Goal: Information Seeking & Learning: Learn about a topic

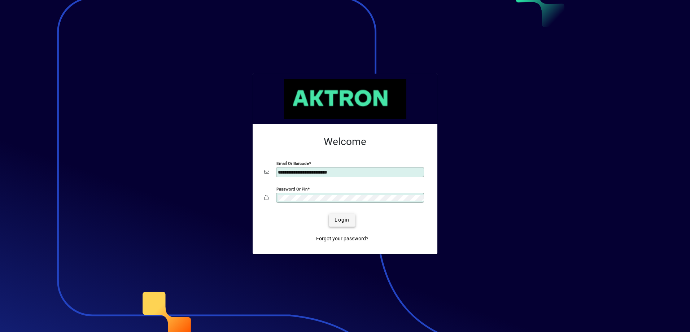
click at [336, 217] on span "Login" at bounding box center [341, 220] width 15 height 8
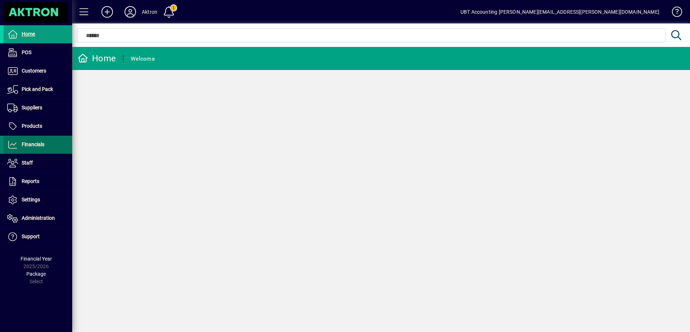
click at [38, 148] on span "Financials" at bounding box center [24, 144] width 41 height 9
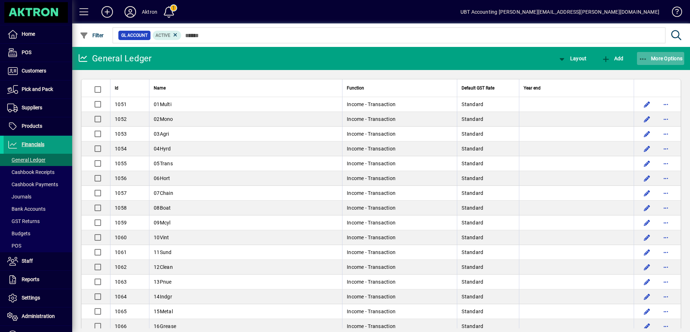
click at [661, 58] on span "More Options" at bounding box center [660, 59] width 44 height 6
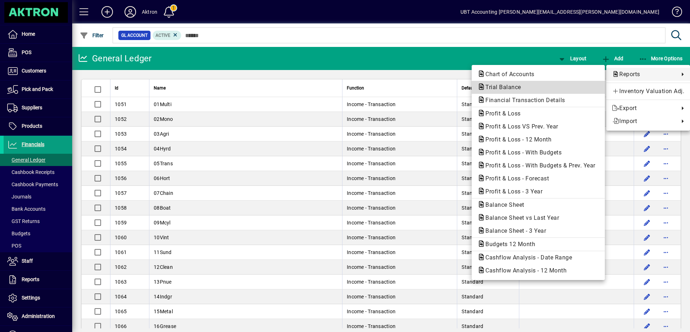
click at [553, 86] on span "Trial Balance" at bounding box center [538, 87] width 122 height 9
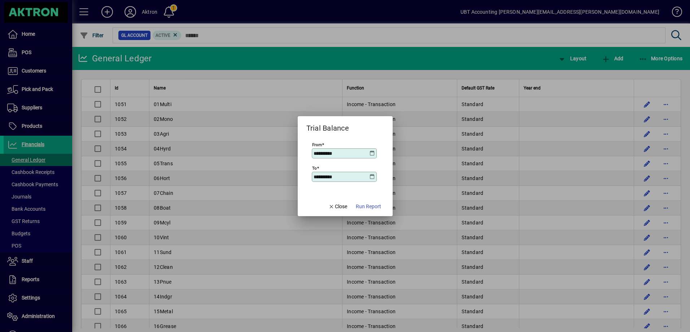
click at [372, 150] on icon at bounding box center [372, 153] width 6 height 6
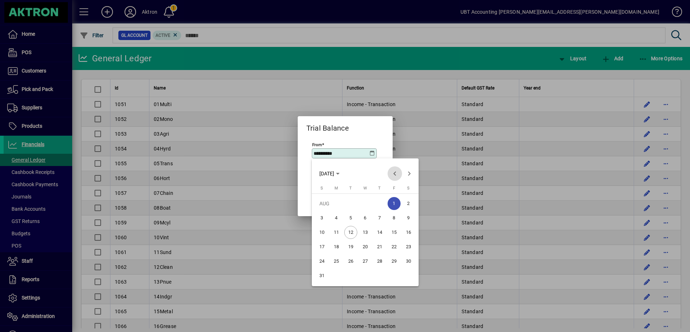
click at [391, 176] on span "Previous month" at bounding box center [394, 173] width 14 height 14
click at [347, 217] on span "1" at bounding box center [350, 217] width 13 height 13
type input "**********"
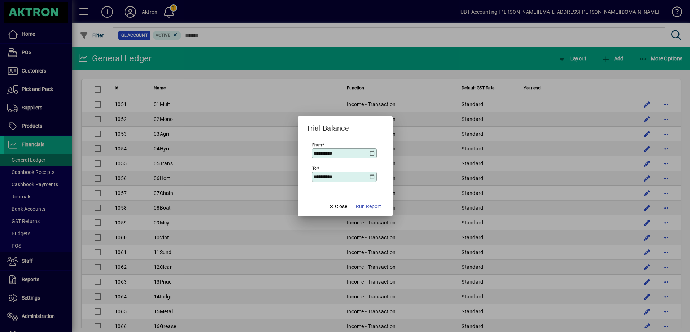
click at [372, 175] on icon at bounding box center [372, 177] width 6 height 6
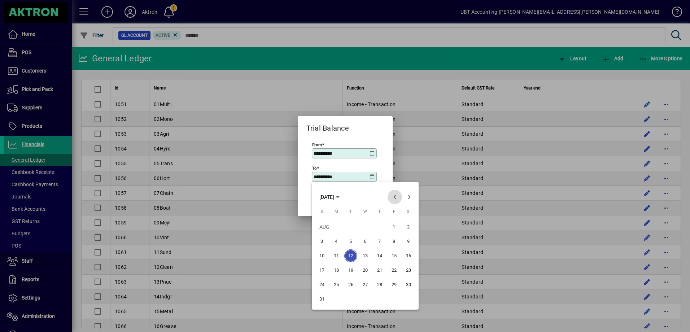
click at [391, 199] on span "Previous month" at bounding box center [394, 197] width 14 height 14
click at [380, 296] on span "31" at bounding box center [379, 298] width 13 height 13
type input "**********"
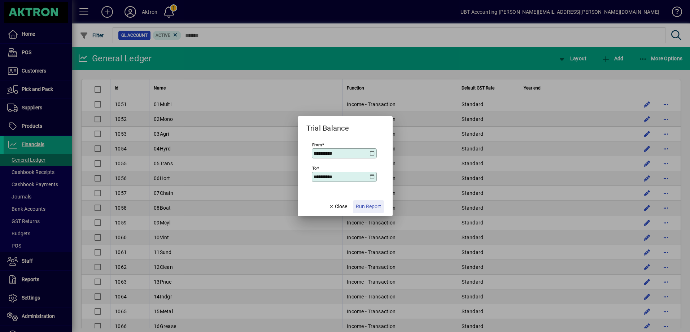
click at [367, 204] on span "Run Report" at bounding box center [368, 207] width 25 height 8
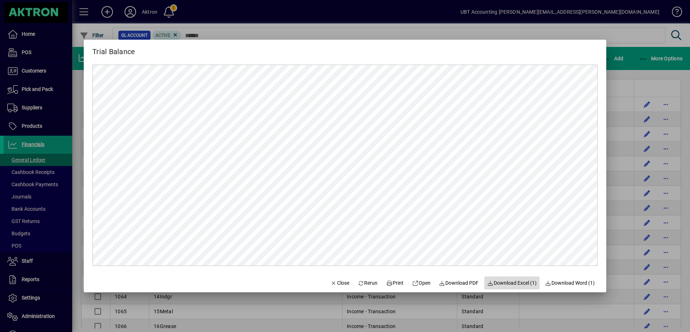
click at [504, 284] on span "Download Excel (1)" at bounding box center [511, 283] width 49 height 8
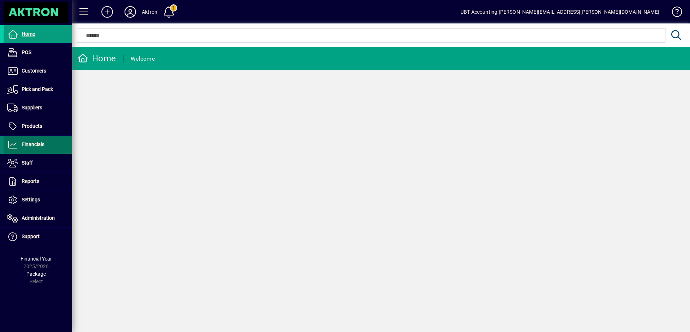
click at [56, 141] on span at bounding box center [38, 144] width 69 height 17
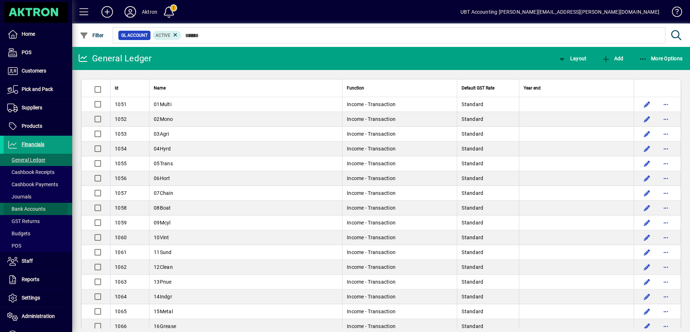
click at [34, 206] on span "Bank Accounts" at bounding box center [26, 209] width 38 height 6
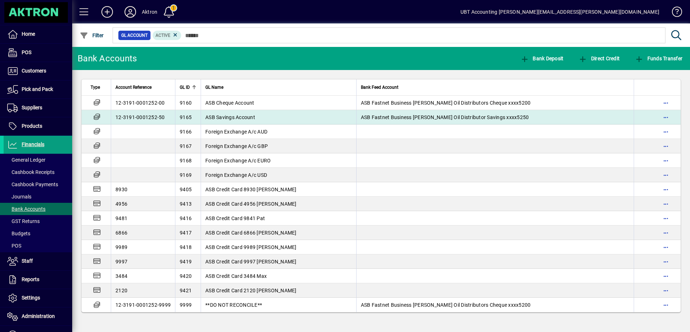
click at [361, 118] on span "ASB Fastnet Business Lisa McNeillC Oil Distributor Savings xxxx5250" at bounding box center [445, 117] width 168 height 6
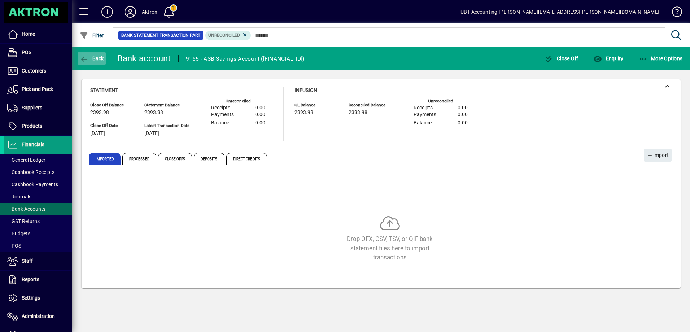
click at [87, 58] on icon "button" at bounding box center [84, 59] width 9 height 7
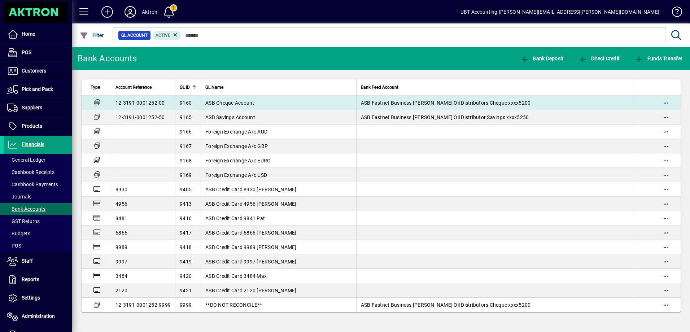
click at [264, 107] on td "ASB Cheque Account" at bounding box center [278, 103] width 155 height 14
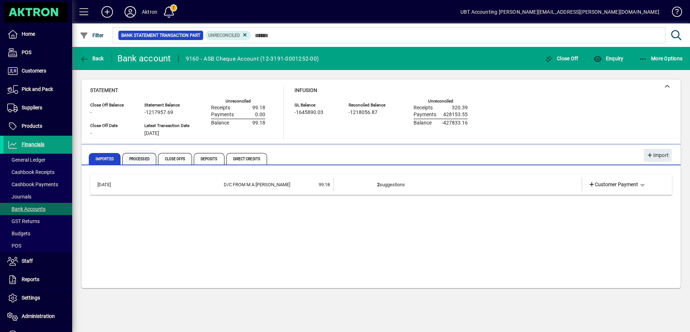
click at [137, 153] on span "Processed" at bounding box center [140, 158] width 36 height 17
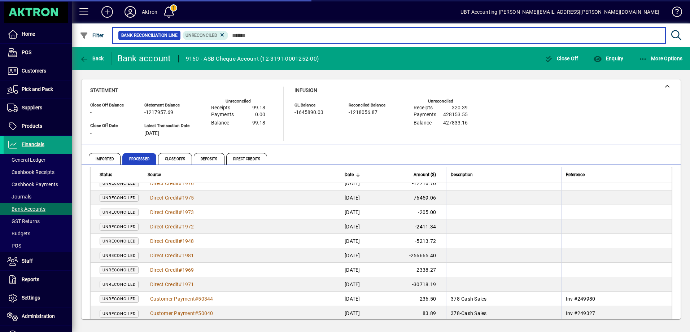
scroll to position [80, 0]
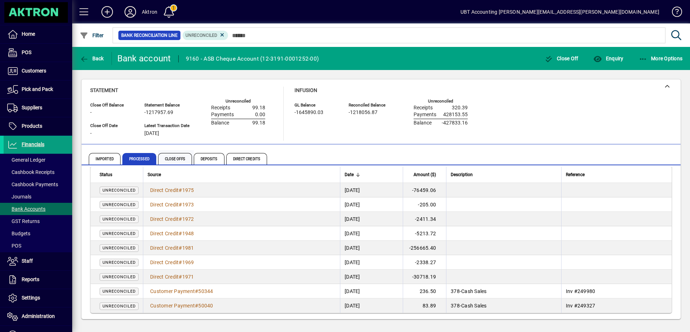
click at [181, 159] on span "Close Offs" at bounding box center [175, 159] width 34 height 12
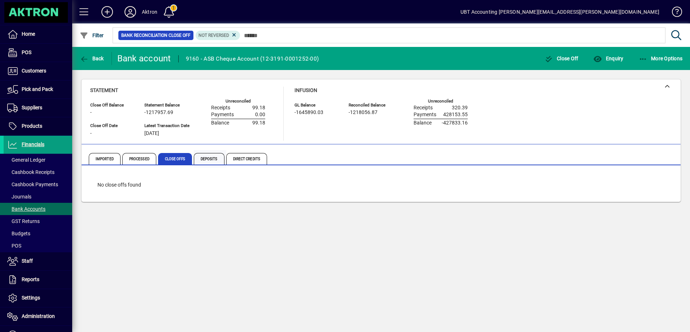
click at [209, 159] on span "Deposits" at bounding box center [209, 159] width 31 height 12
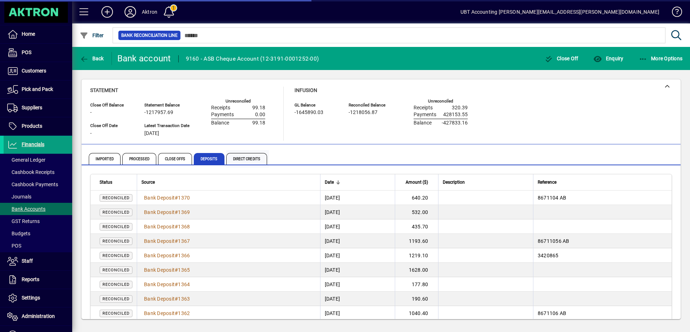
click at [233, 158] on span "Direct Credits" at bounding box center [246, 159] width 41 height 12
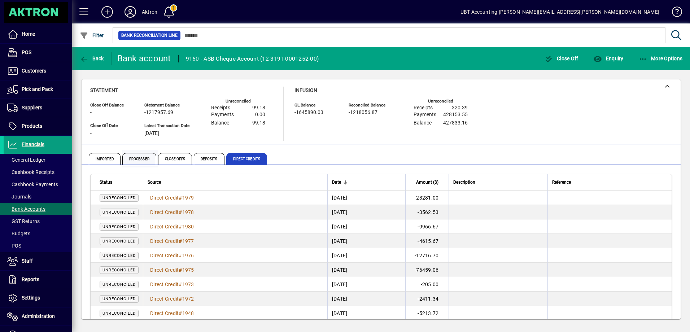
click at [138, 164] on span "Processed" at bounding box center [139, 159] width 34 height 12
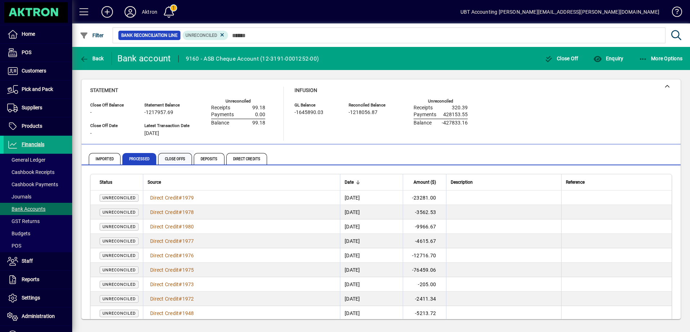
click at [181, 158] on span "Close Offs" at bounding box center [175, 159] width 34 height 12
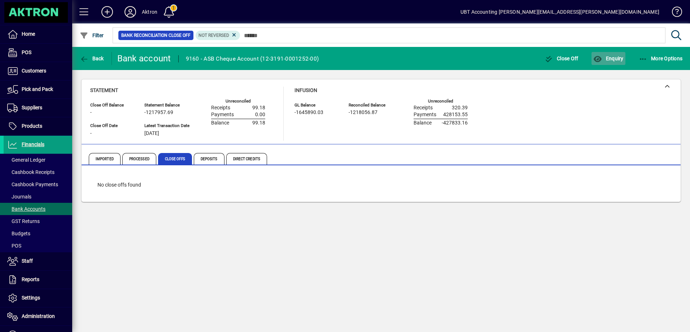
click at [600, 56] on icon "button" at bounding box center [597, 59] width 9 height 7
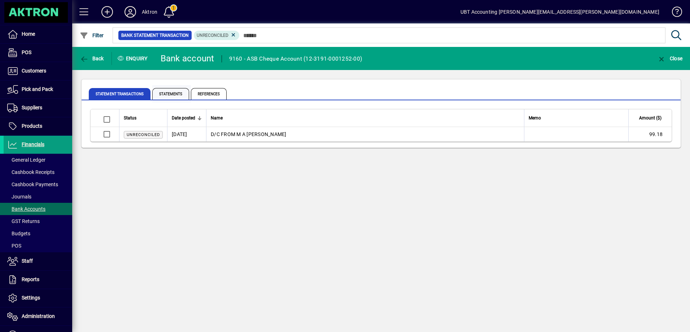
click at [170, 91] on span "Statements" at bounding box center [170, 94] width 37 height 12
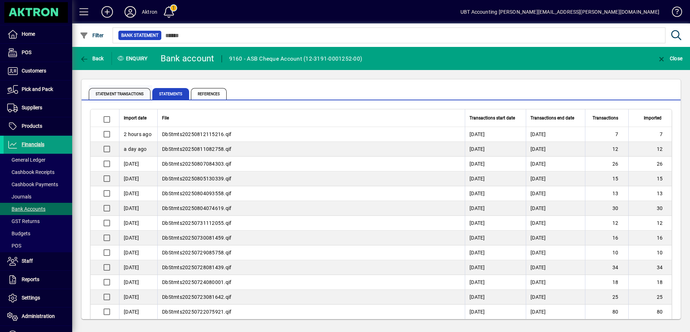
click at [118, 93] on span "Statement Transactions" at bounding box center [120, 94] width 62 height 12
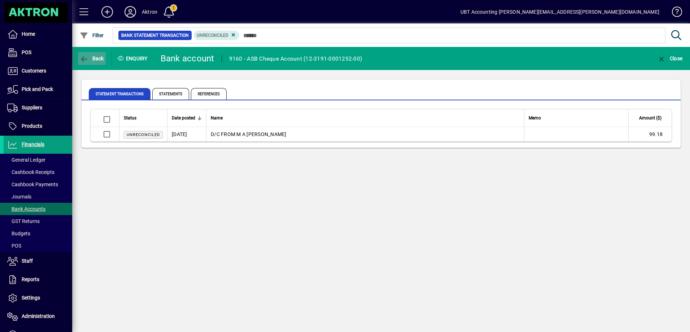
click at [95, 59] on span "Back" at bounding box center [92, 59] width 24 height 6
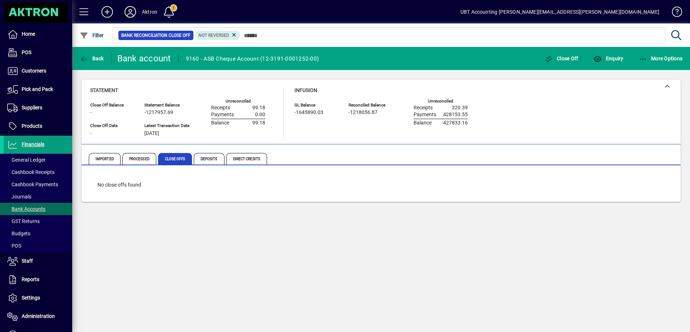
click at [302, 126] on div "GL Balance -1645890.03 Reconciled Balance -1218056.87 Unreconciled Receipts 320…" at bounding box center [386, 113] width 184 height 27
click at [206, 156] on span "Deposits" at bounding box center [209, 159] width 31 height 12
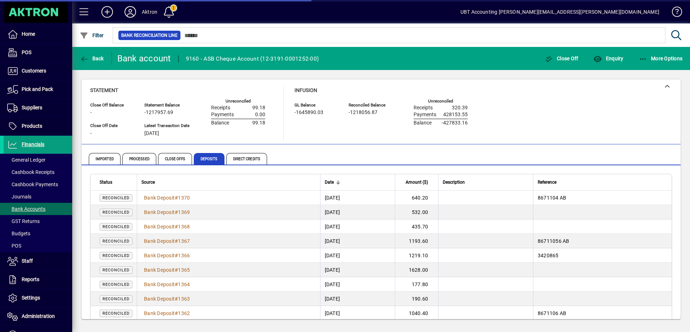
click at [98, 157] on span "Imported" at bounding box center [105, 159] width 32 height 12
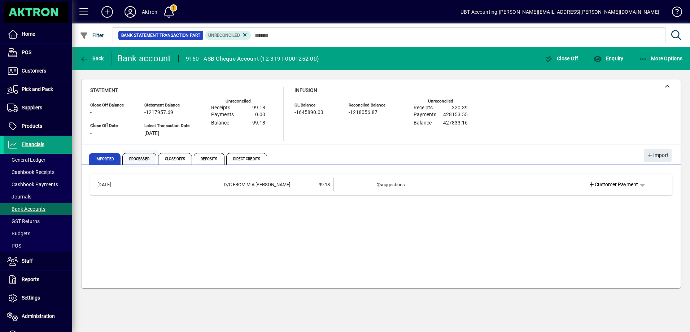
click at [146, 158] on span "Processed" at bounding box center [139, 159] width 34 height 12
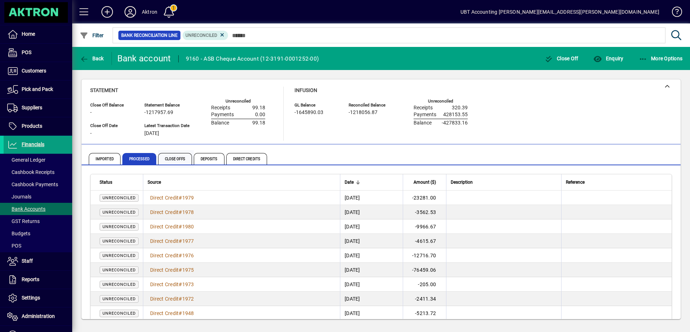
click at [171, 157] on span "Close Offs" at bounding box center [175, 159] width 34 height 12
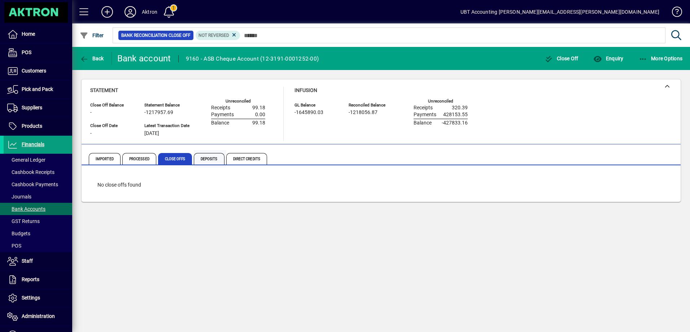
click at [216, 159] on span "Deposits" at bounding box center [209, 159] width 31 height 12
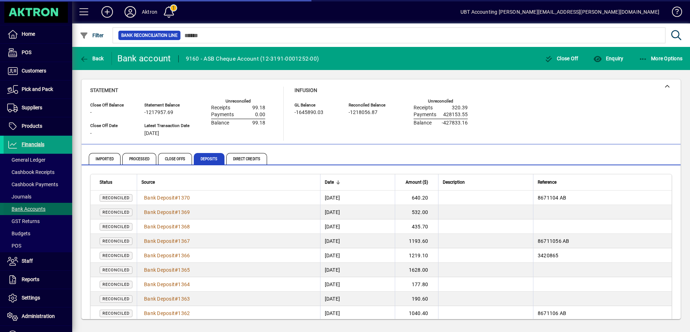
click at [46, 208] on span at bounding box center [38, 208] width 69 height 17
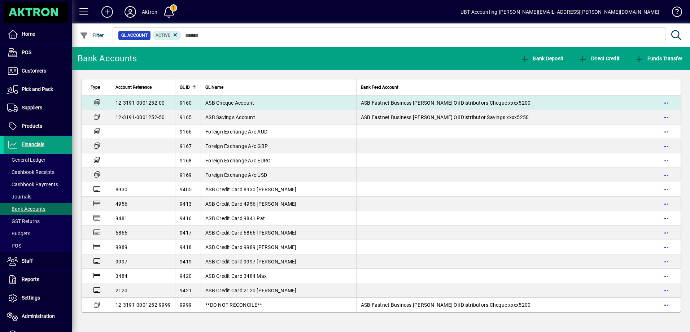
click at [244, 100] on span "ASB Cheque Account" at bounding box center [229, 103] width 49 height 6
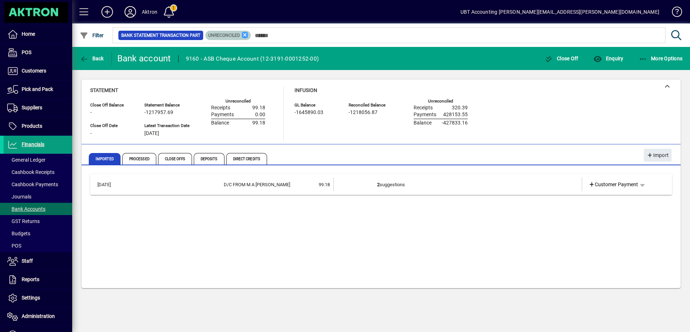
click at [243, 35] on icon at bounding box center [245, 35] width 6 height 6
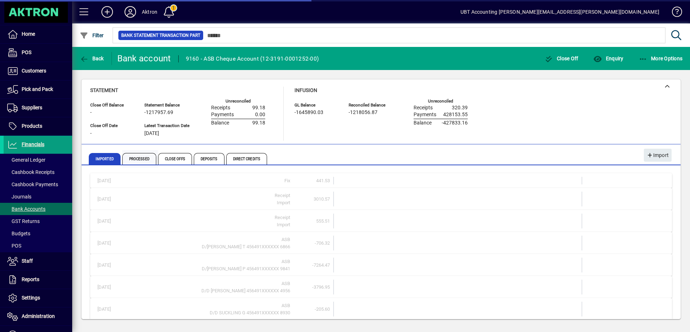
click at [146, 158] on span "Processed" at bounding box center [139, 159] width 34 height 12
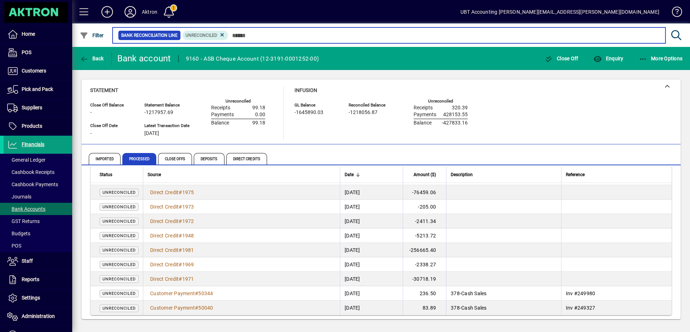
scroll to position [80, 0]
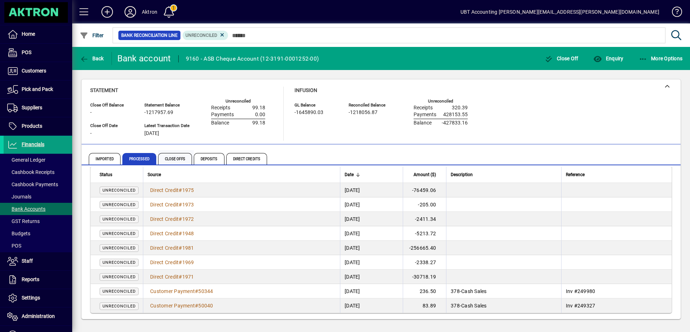
click at [186, 158] on span "Close Offs" at bounding box center [175, 159] width 34 height 12
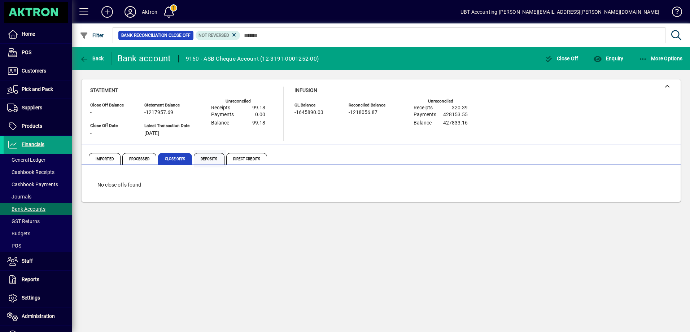
click at [205, 160] on span "Deposits" at bounding box center [209, 159] width 31 height 12
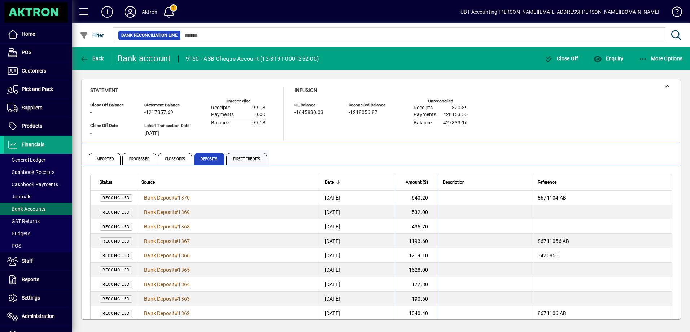
click at [238, 162] on span "Direct Credits" at bounding box center [246, 159] width 41 height 12
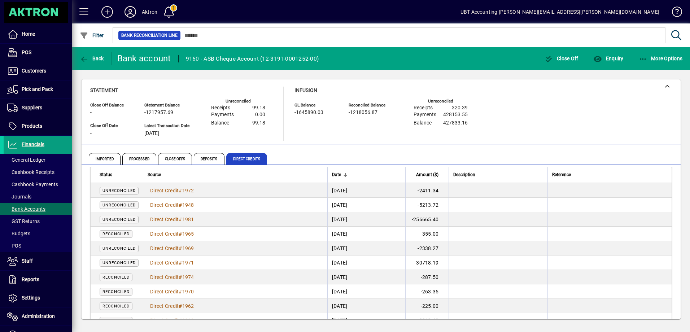
scroll to position [144, 0]
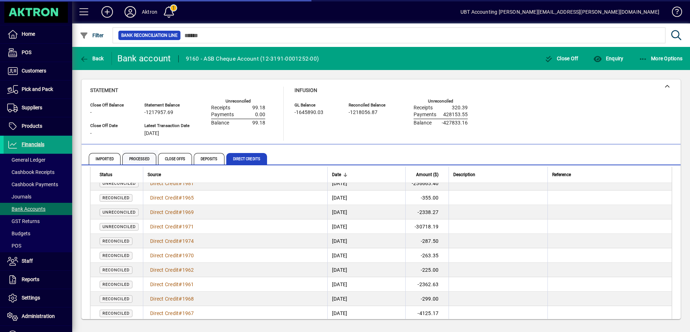
click at [143, 161] on span "Processed" at bounding box center [139, 159] width 34 height 12
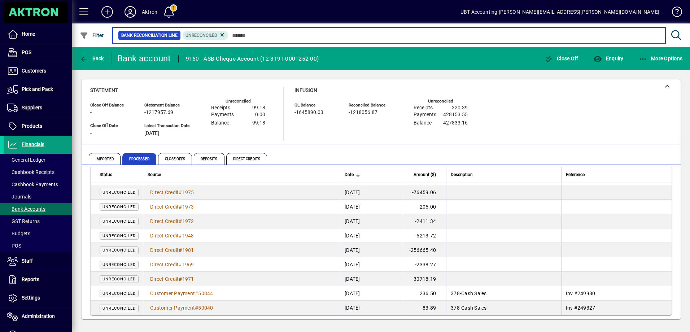
scroll to position [80, 0]
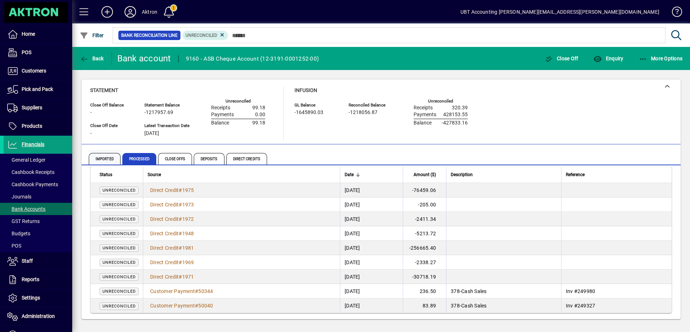
click at [115, 159] on span "Imported" at bounding box center [105, 159] width 32 height 12
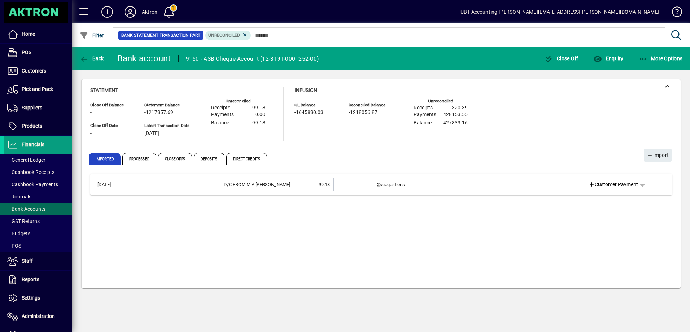
click at [296, 146] on div "Imported Processed Close Offs Deposits Direct Credits" at bounding box center [381, 154] width 599 height 21
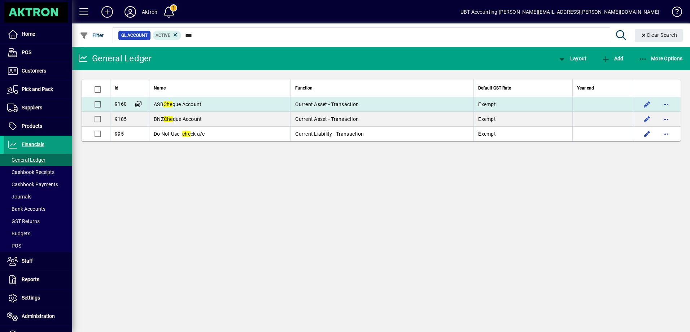
type input "***"
click at [353, 103] on span "Current Asset - Transaction" at bounding box center [326, 104] width 63 height 6
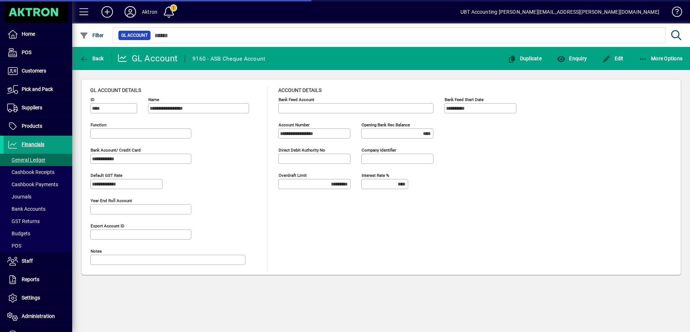
type input "**********"
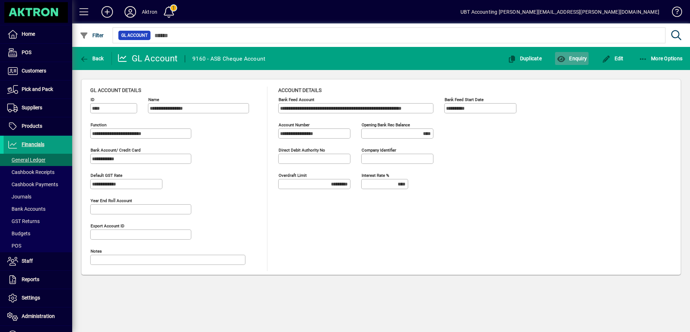
click at [573, 58] on span "Enquiry" at bounding box center [571, 59] width 30 height 6
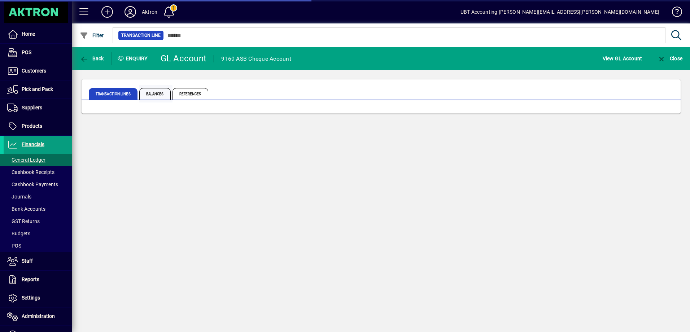
click at [167, 94] on span "Balances" at bounding box center [154, 94] width 31 height 12
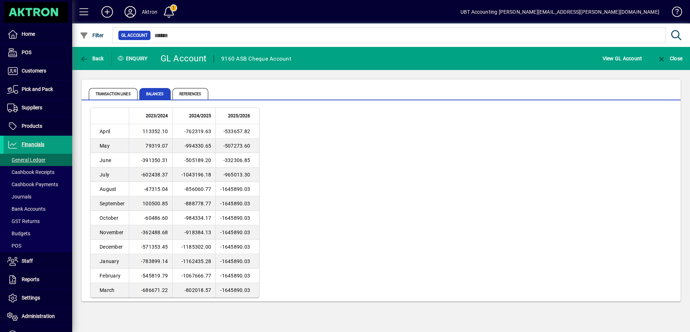
drag, startPoint x: 226, startPoint y: 176, endPoint x: 251, endPoint y: 177, distance: 24.6
click at [251, 177] on td "-965013.30" at bounding box center [237, 174] width 44 height 14
click at [250, 180] on td "-965013.30" at bounding box center [237, 174] width 44 height 14
click at [269, 138] on div "2023/2024 2024/2025 2025/2026 April 113352.10 -762319.63 -533657.82 May 79319.0…" at bounding box center [380, 202] width 581 height 190
click at [130, 91] on span "Transaction lines" at bounding box center [113, 94] width 49 height 12
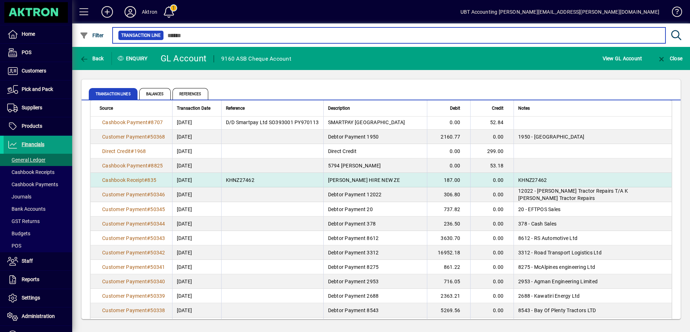
scroll to position [1190, 0]
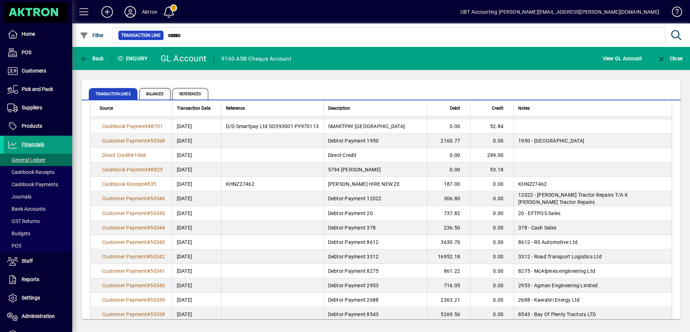
click at [155, 94] on span "Balances" at bounding box center [154, 94] width 31 height 12
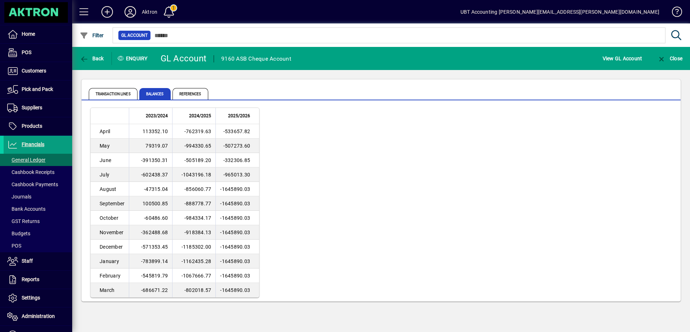
click at [322, 148] on div "2023/2024 2024/2025 2025/2026 April 113352.10 -762319.63 -533657.82 May 79319.0…" at bounding box center [380, 202] width 581 height 190
click at [35, 212] on span "Bank Accounts" at bounding box center [26, 209] width 38 height 6
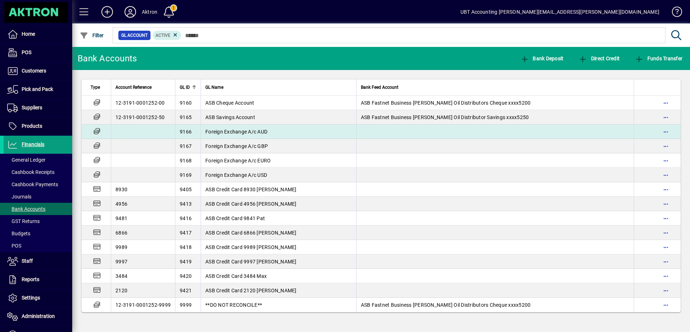
click at [289, 134] on td "Foreign Exchange A/c AUD" at bounding box center [278, 131] width 155 height 14
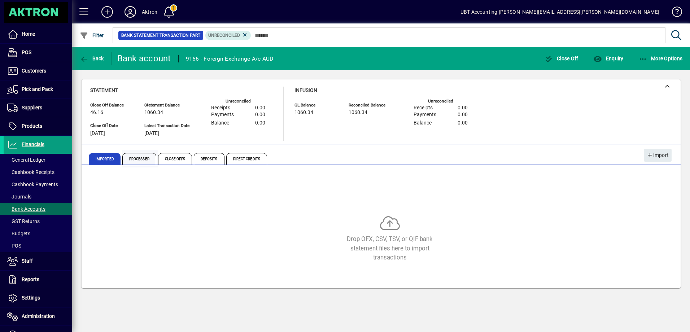
click at [148, 160] on span "Processed" at bounding box center [139, 159] width 34 height 12
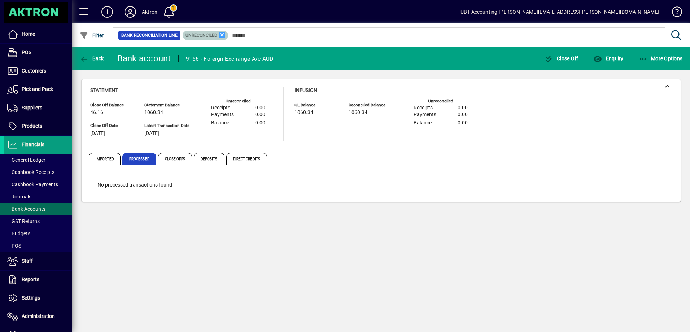
click at [224, 32] on icon at bounding box center [222, 35] width 6 height 6
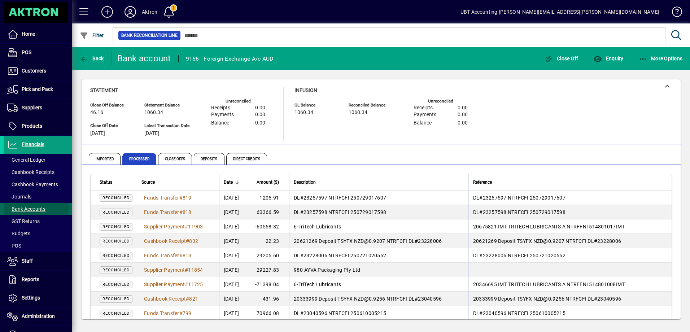
click at [36, 207] on span "Bank Accounts" at bounding box center [26, 209] width 38 height 6
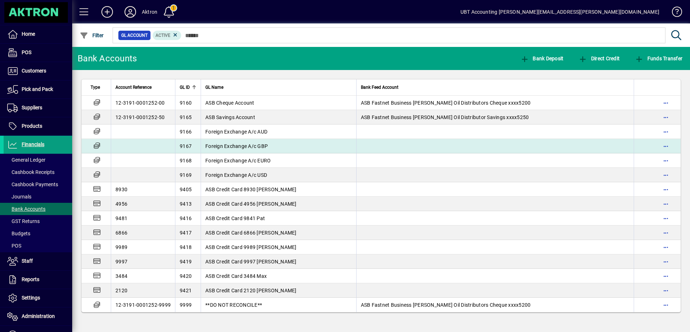
click at [290, 149] on td "Foreign Exchange A/c GBP" at bounding box center [278, 146] width 155 height 14
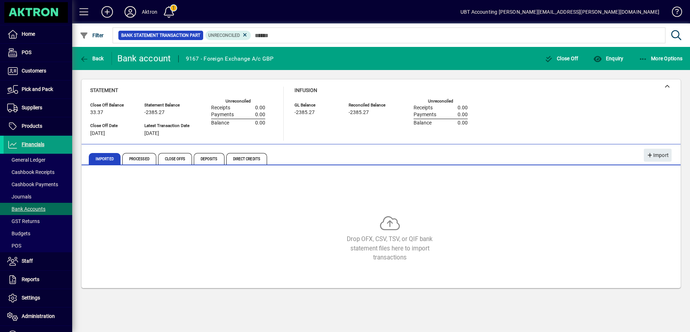
click at [79, 142] on div "Close Off Balance 33.37 Statement Balance -2385.27 GL Balance -2385.27 Reconcil…" at bounding box center [380, 183] width 617 height 227
click at [102, 64] on span "button" at bounding box center [92, 58] width 28 height 17
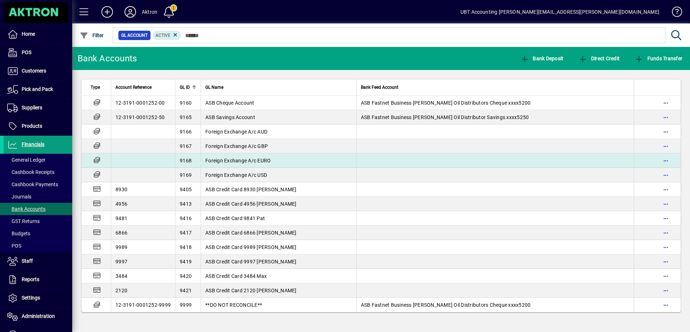
click at [265, 158] on span "Foreign Exchange A/c EURO" at bounding box center [237, 161] width 65 height 6
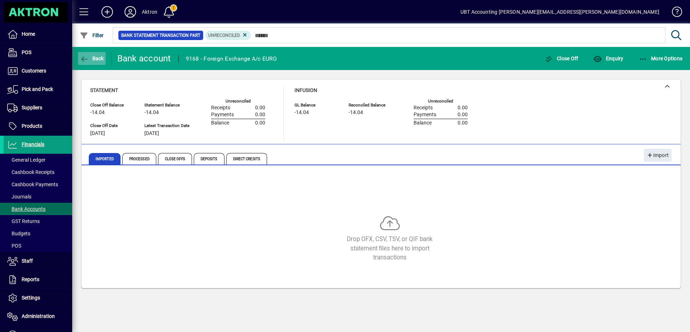
click at [96, 56] on span "Back" at bounding box center [92, 59] width 24 height 6
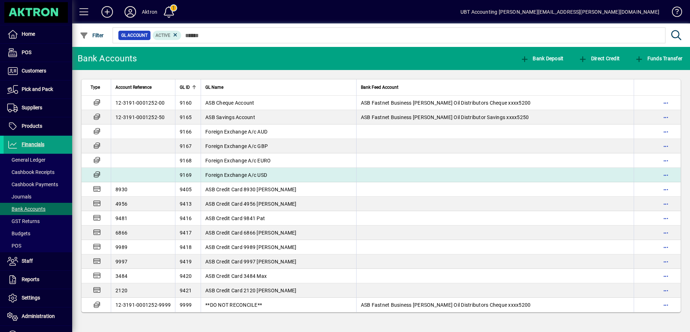
click at [286, 175] on td "Foreign Exchange A/c USD" at bounding box center [278, 175] width 155 height 14
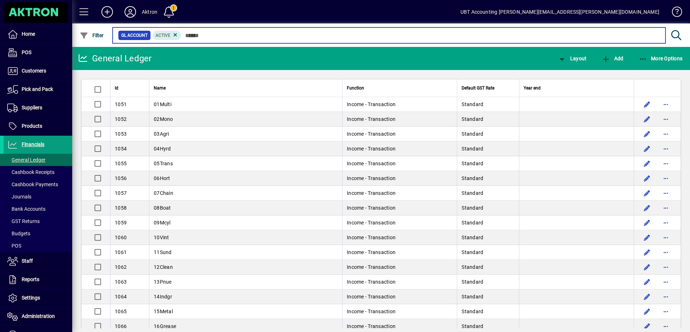
click at [299, 37] on input "text" at bounding box center [420, 35] width 478 height 10
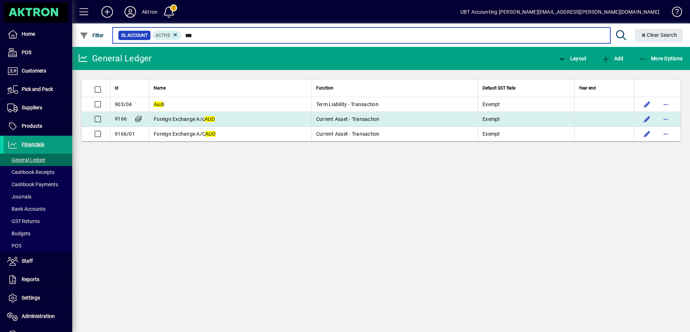
type input "***"
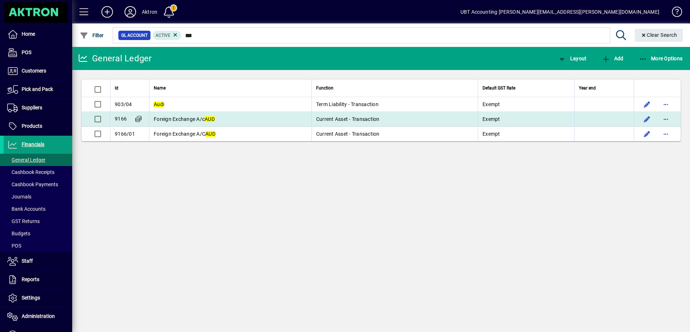
click at [263, 120] on td "Foreign Exchange A/c AUD" at bounding box center [230, 119] width 162 height 15
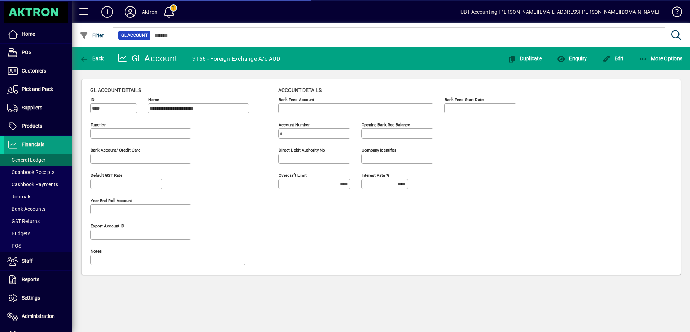
type input "**********"
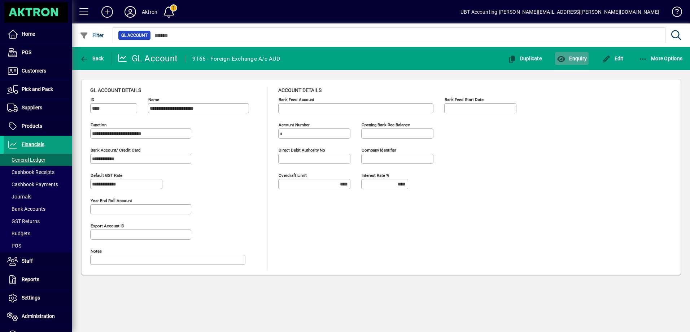
click at [564, 58] on icon "button" at bounding box center [560, 59] width 9 height 7
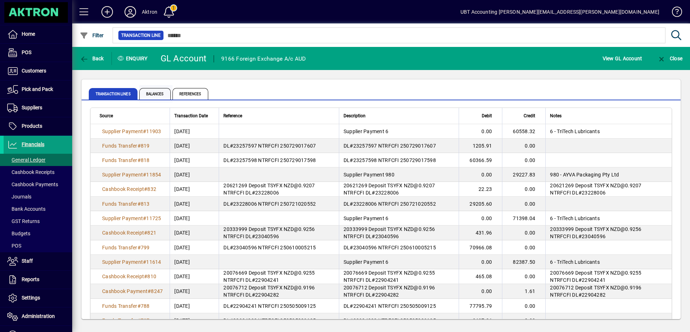
click at [161, 96] on span "Balances" at bounding box center [154, 94] width 31 height 12
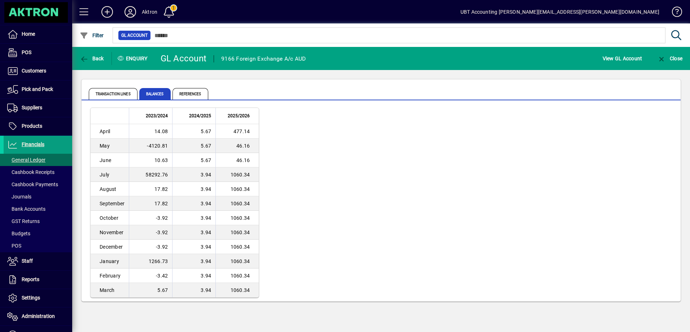
click at [320, 135] on div "2023/2024 2024/2025 2025/[DATE].08 5.67 477.14 May -4120.81 5.67 46.16 June 10.…" at bounding box center [380, 202] width 581 height 190
click at [100, 62] on span "button" at bounding box center [92, 58] width 28 height 17
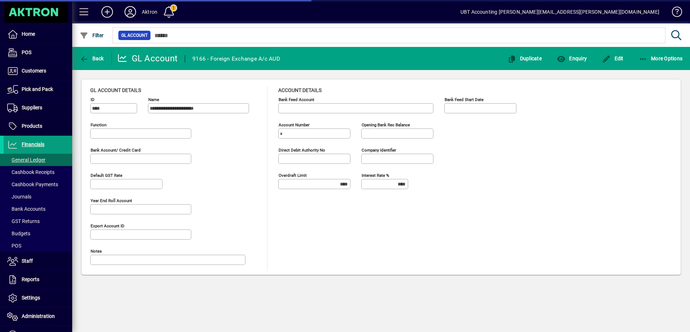
type input "**********"
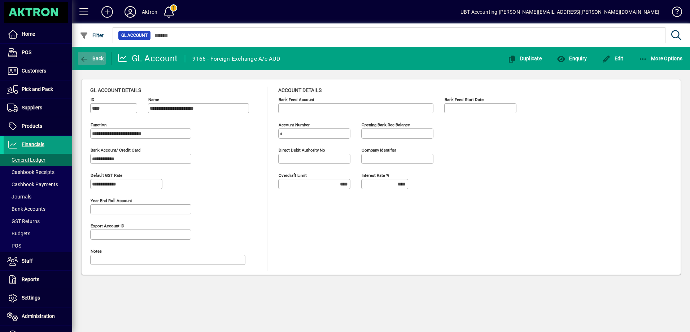
click at [91, 61] on button "Back" at bounding box center [92, 58] width 28 height 13
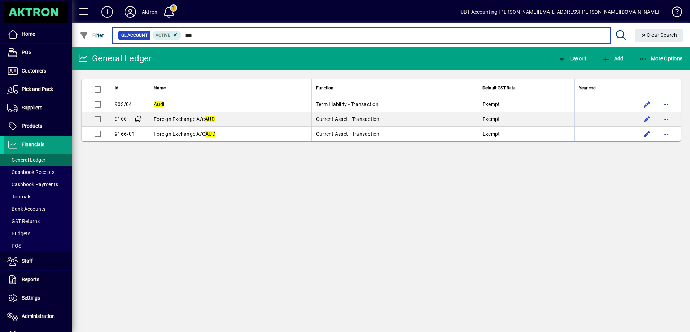
click at [217, 35] on input "***" at bounding box center [392, 35] width 422 height 10
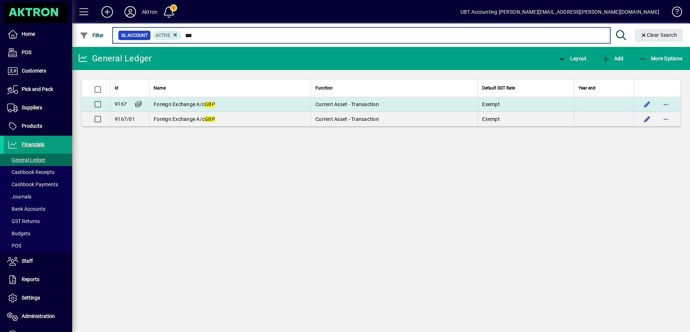
type input "***"
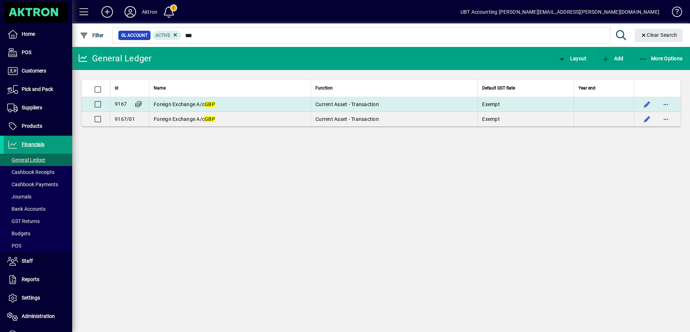
click at [261, 106] on td "Foreign Exchange A/c GBP" at bounding box center [230, 104] width 162 height 15
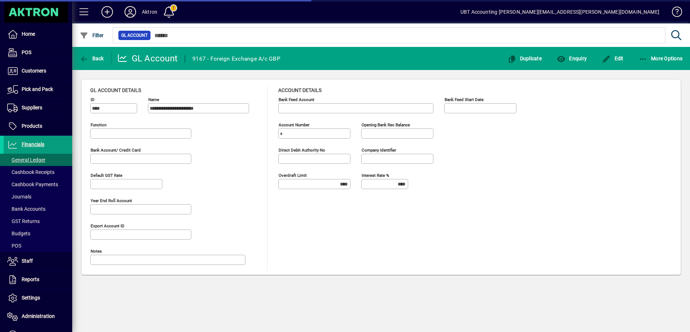
type input "**********"
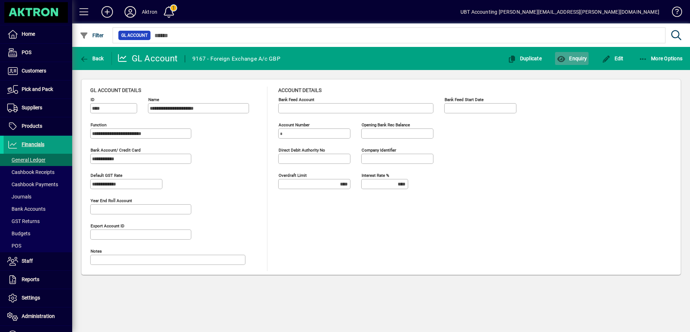
click at [569, 59] on span "Enquiry" at bounding box center [571, 59] width 30 height 6
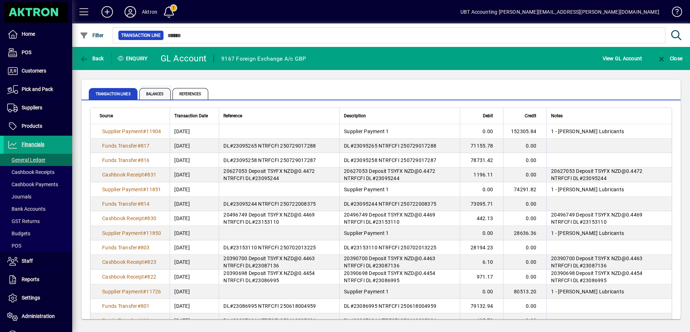
click at [161, 89] on span "Balances" at bounding box center [154, 94] width 31 height 12
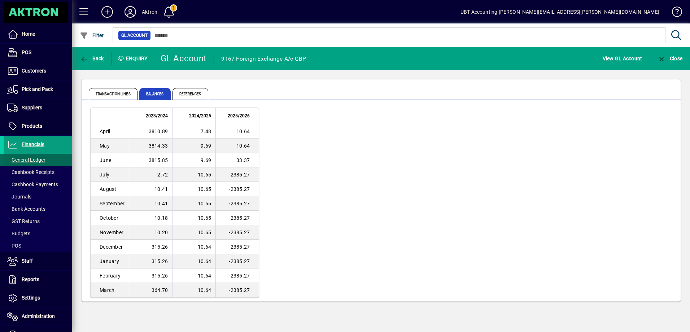
click at [28, 158] on span "General Ledger" at bounding box center [26, 160] width 38 height 6
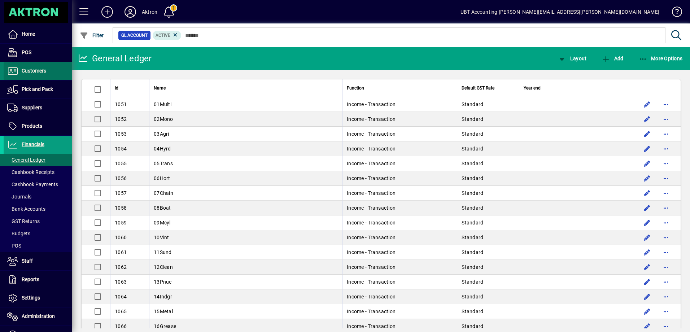
click at [48, 77] on span at bounding box center [38, 70] width 69 height 17
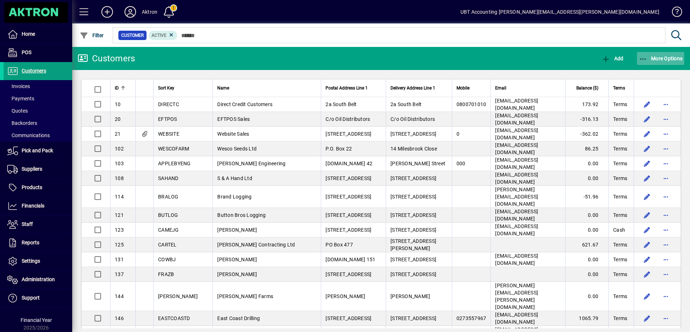
click at [664, 55] on span "button" at bounding box center [661, 58] width 48 height 17
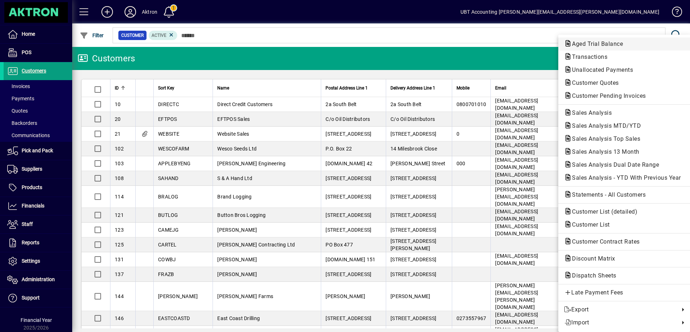
click at [590, 45] on span "Aged Trial Balance" at bounding box center [595, 43] width 62 height 7
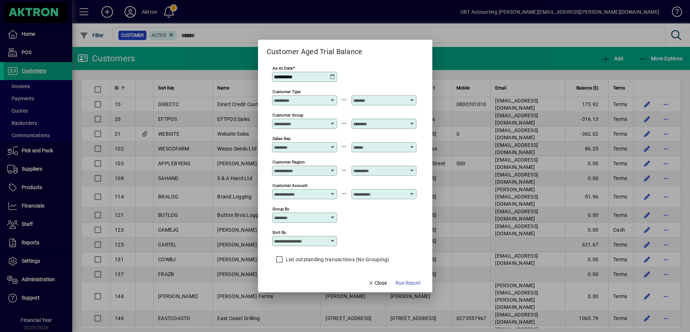
click at [335, 76] on div "**********" at bounding box center [305, 77] width 63 height 6
click at [332, 76] on icon at bounding box center [333, 77] width 6 height 6
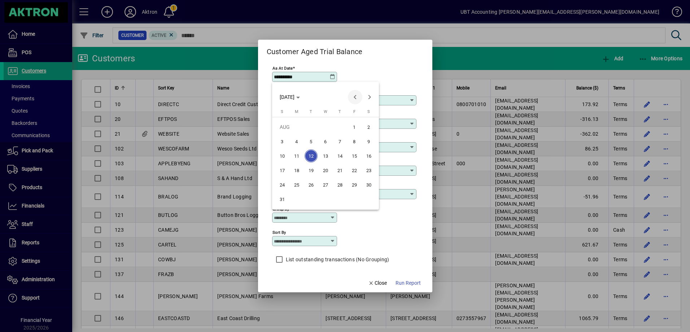
click at [352, 97] on span "Previous month" at bounding box center [355, 97] width 14 height 14
click at [337, 201] on span "31" at bounding box center [339, 199] width 13 height 13
type input "**********"
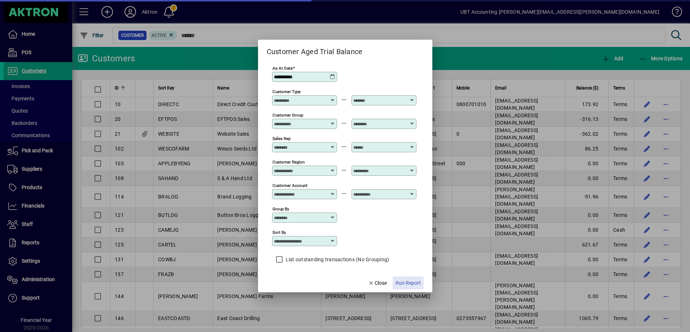
click at [413, 286] on span "Run Report" at bounding box center [407, 283] width 25 height 8
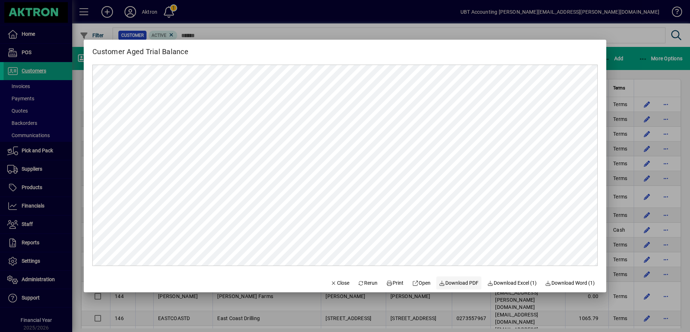
click at [452, 283] on span "Download PDF" at bounding box center [459, 283] width 40 height 8
drag, startPoint x: 288, startPoint y: 278, endPoint x: 302, endPoint y: 275, distance: 13.6
click at [289, 278] on form "Customer Aged Trial Balance Close Rerun Print Open Download PDF Download Excel …" at bounding box center [345, 166] width 522 height 252
click at [336, 285] on span "Close" at bounding box center [339, 283] width 19 height 8
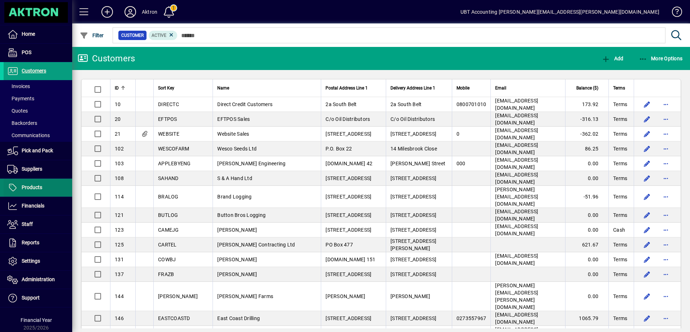
click at [37, 189] on span "Products" at bounding box center [32, 187] width 21 height 6
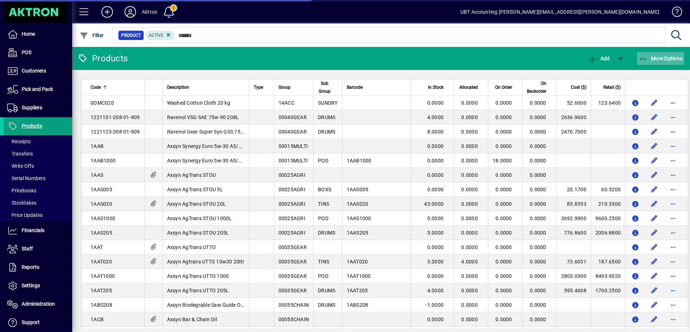
click at [652, 52] on span "button" at bounding box center [661, 58] width 48 height 17
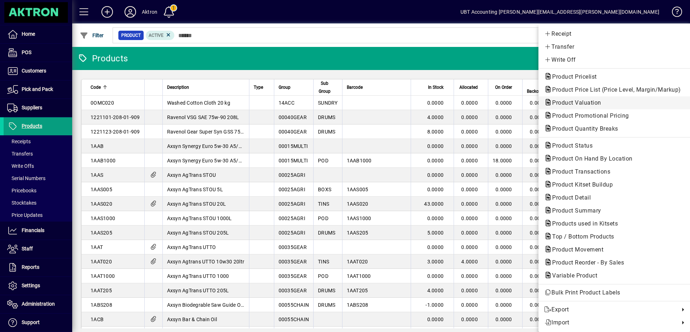
click at [579, 106] on span "Product Valuation" at bounding box center [614, 102] width 140 height 9
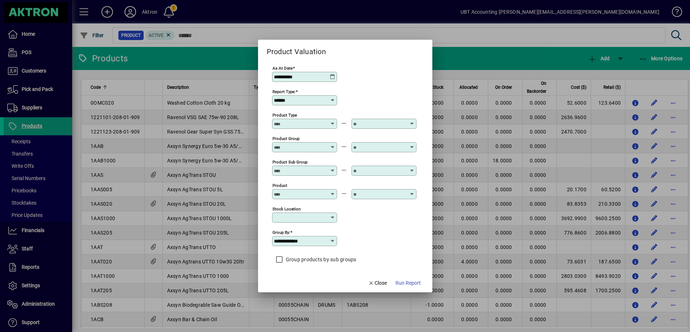
click at [329, 75] on input "**********" at bounding box center [302, 77] width 56 height 6
click at [331, 75] on icon at bounding box center [333, 77] width 6 height 6
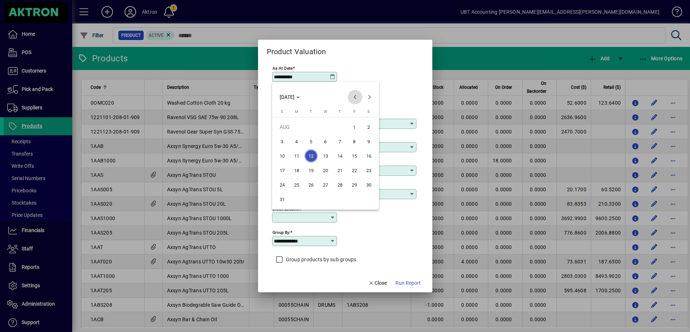
click at [354, 92] on span "Previous month" at bounding box center [355, 97] width 14 height 14
click at [341, 194] on span "31" at bounding box center [339, 199] width 13 height 13
type input "**********"
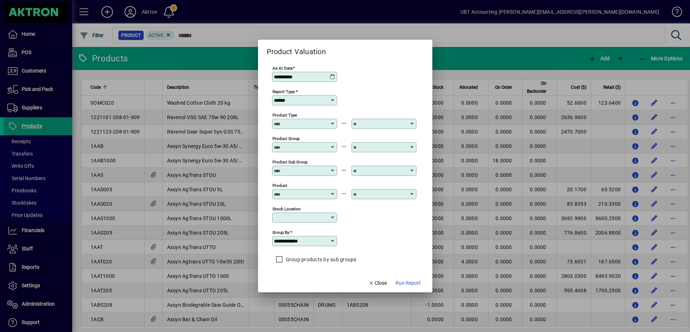
click at [321, 97] on input "******" at bounding box center [302, 100] width 56 height 6
click at [298, 137] on div "Summary" at bounding box center [289, 137] width 23 height 8
type input "*******"
click at [413, 282] on span "Run Report" at bounding box center [407, 283] width 25 height 8
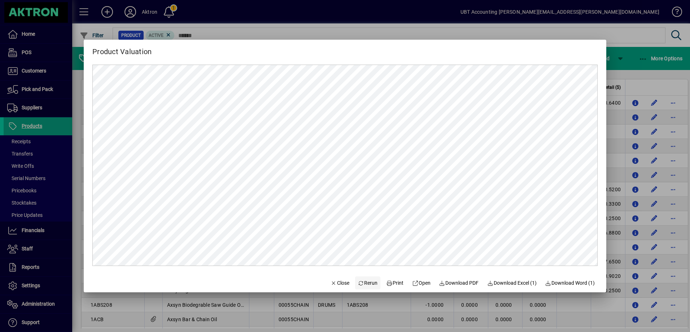
click at [370, 284] on span "Rerun" at bounding box center [368, 283] width 20 height 8
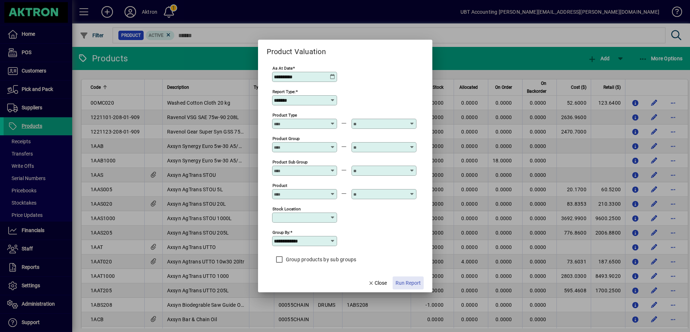
click at [405, 277] on span "button" at bounding box center [407, 282] width 31 height 17
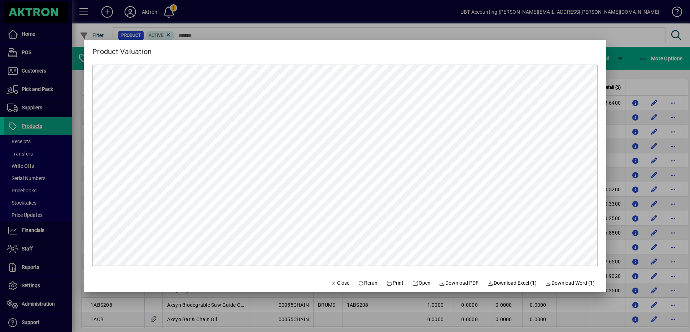
click at [252, 16] on div at bounding box center [345, 166] width 690 height 332
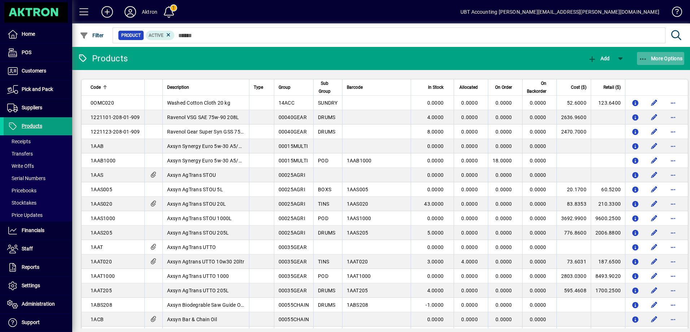
click at [664, 53] on span "button" at bounding box center [661, 58] width 48 height 17
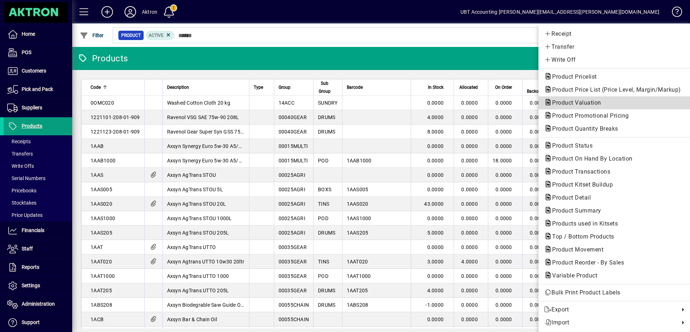
click at [577, 107] on span "Product Valuation" at bounding box center [614, 102] width 140 height 9
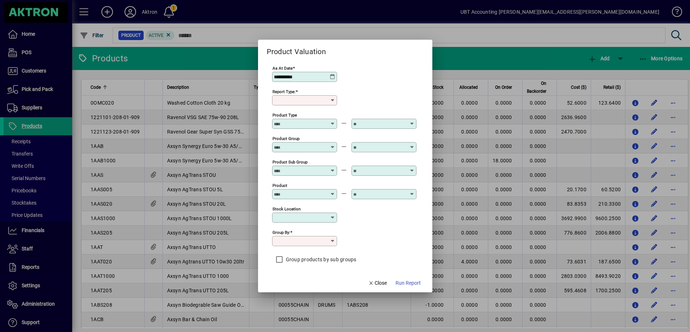
type input "******"
type input "**********"
click at [332, 76] on icon at bounding box center [333, 77] width 6 height 6
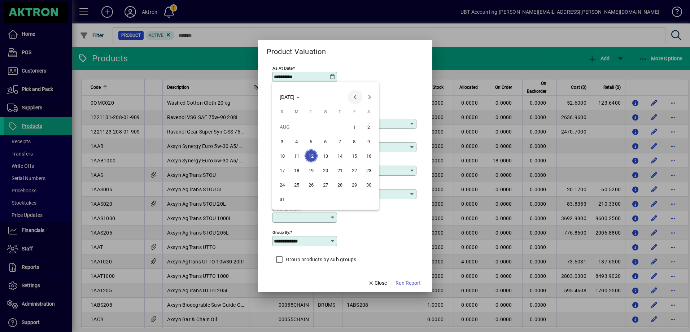
click at [359, 94] on span "Previous month" at bounding box center [355, 97] width 14 height 14
click at [340, 200] on span "31" at bounding box center [339, 199] width 13 height 13
type input "**********"
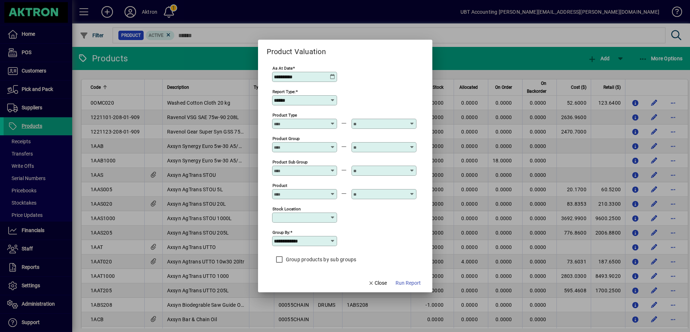
click at [320, 97] on div "Report Type: ******" at bounding box center [304, 100] width 65 height 10
click at [292, 138] on div "Summary" at bounding box center [289, 137] width 23 height 8
type input "*******"
click at [405, 276] on span "button" at bounding box center [407, 282] width 31 height 17
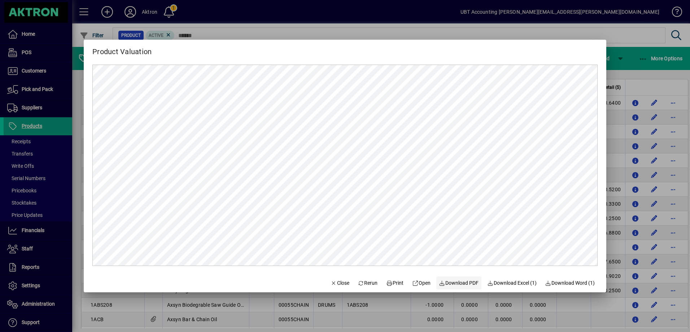
click at [458, 277] on span at bounding box center [458, 282] width 45 height 17
click at [367, 29] on div at bounding box center [345, 166] width 690 height 332
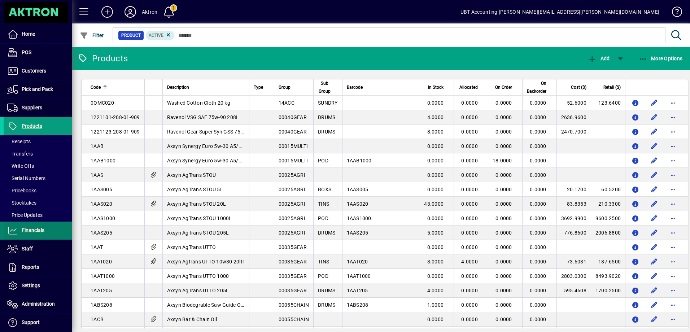
click at [30, 229] on span "Financials" at bounding box center [33, 230] width 23 height 6
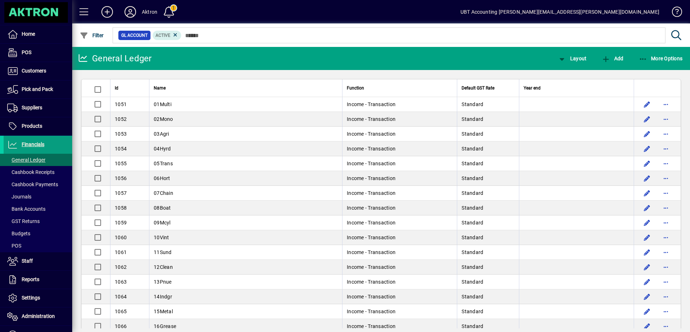
click at [287, 40] on mat-chip-set "GL Account Active" at bounding box center [389, 35] width 552 height 15
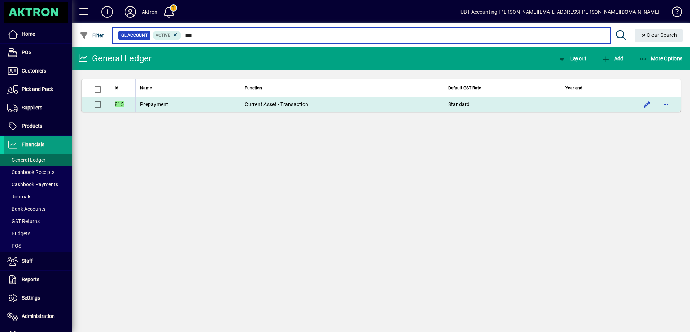
type input "***"
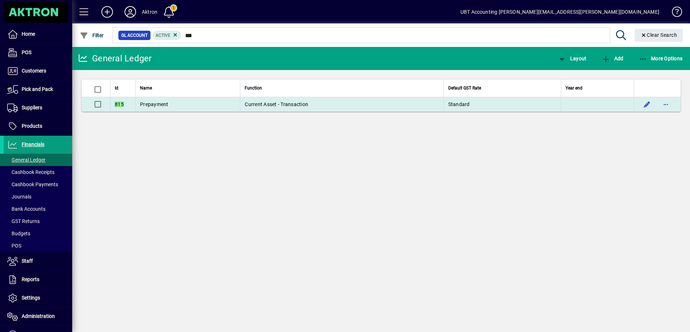
click at [211, 107] on td "Prepayment" at bounding box center [187, 104] width 105 height 14
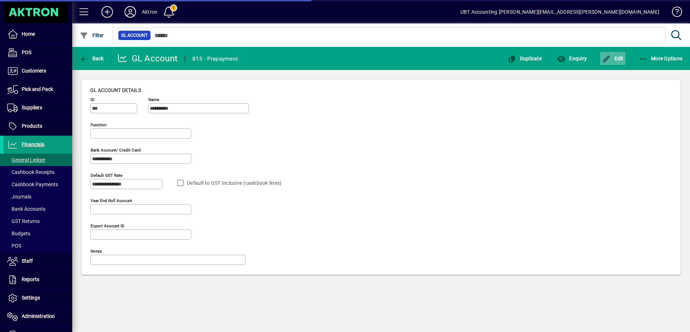
type input "**********"
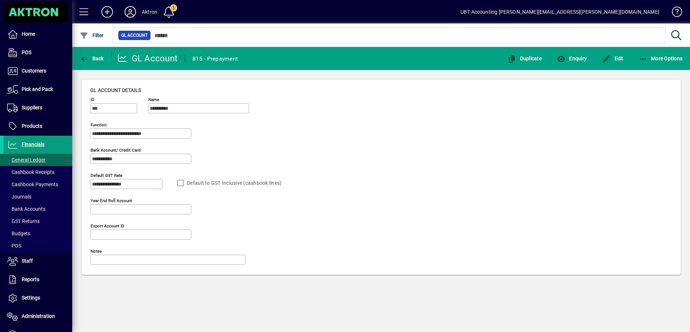
click at [589, 54] on div "Enquiry" at bounding box center [571, 58] width 45 height 13
click at [589, 55] on div "Enquiry" at bounding box center [571, 58] width 45 height 13
click at [588, 56] on span "button" at bounding box center [572, 58] width 34 height 17
